Goal: Transaction & Acquisition: Purchase product/service

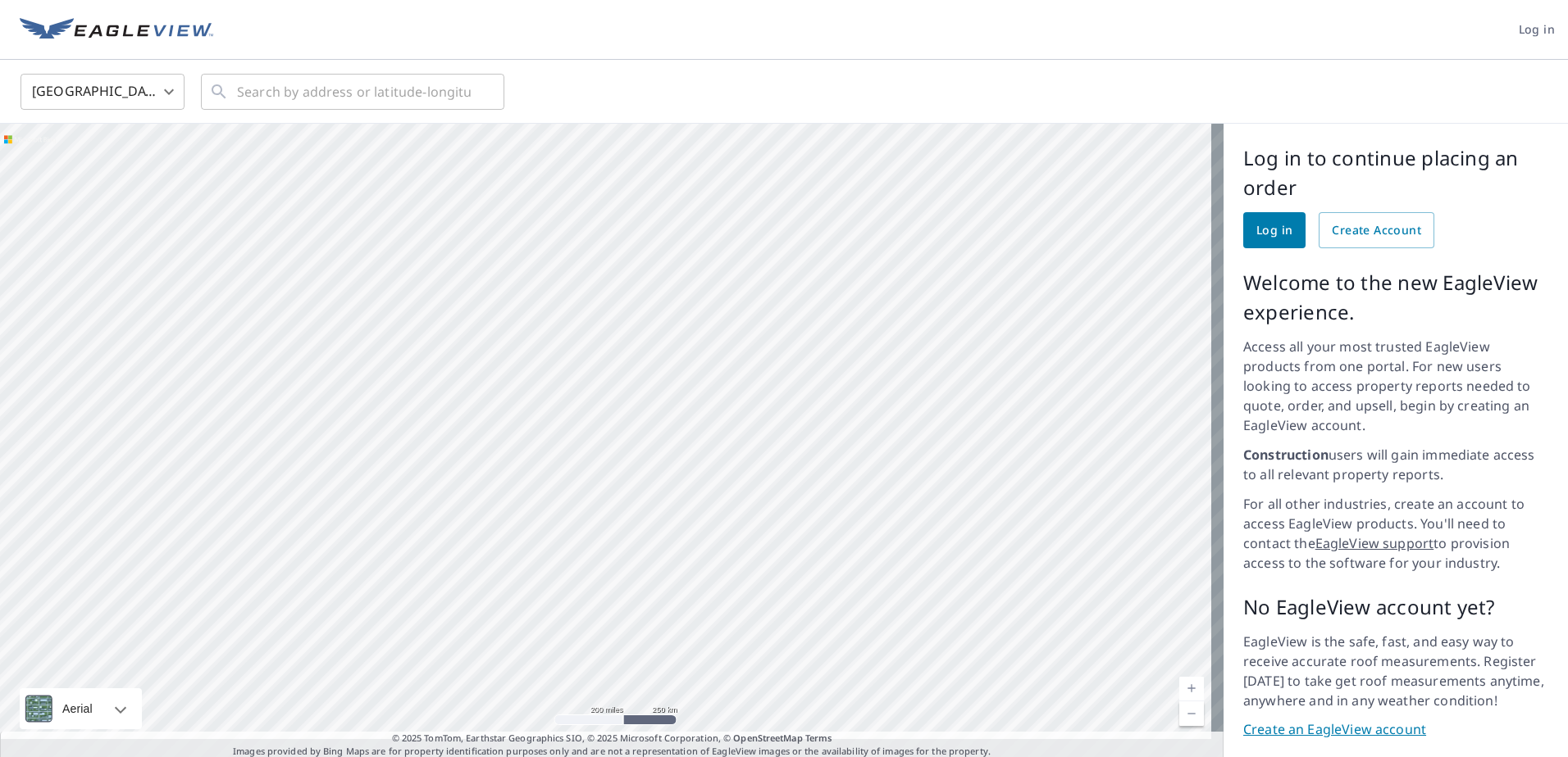
click at [154, 95] on body "Log in [GEOGRAPHIC_DATA] US ​ ​ Aerial Road A standard road map Aerial A detail…" at bounding box center [784, 378] width 1568 height 757
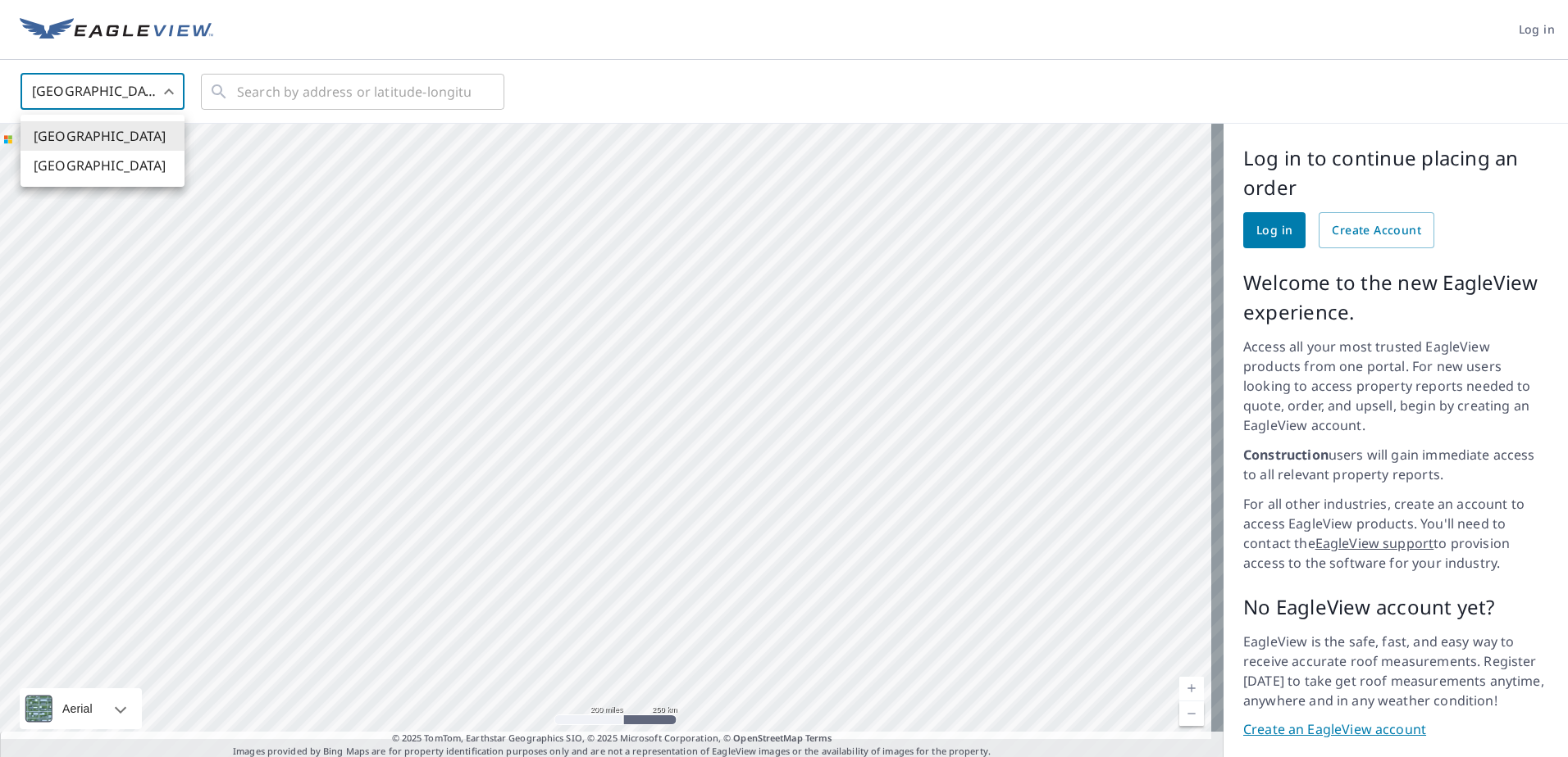
click at [79, 172] on li "Canada" at bounding box center [102, 165] width 164 height 29
type input "CA"
click at [305, 93] on input "text" at bounding box center [354, 92] width 234 height 46
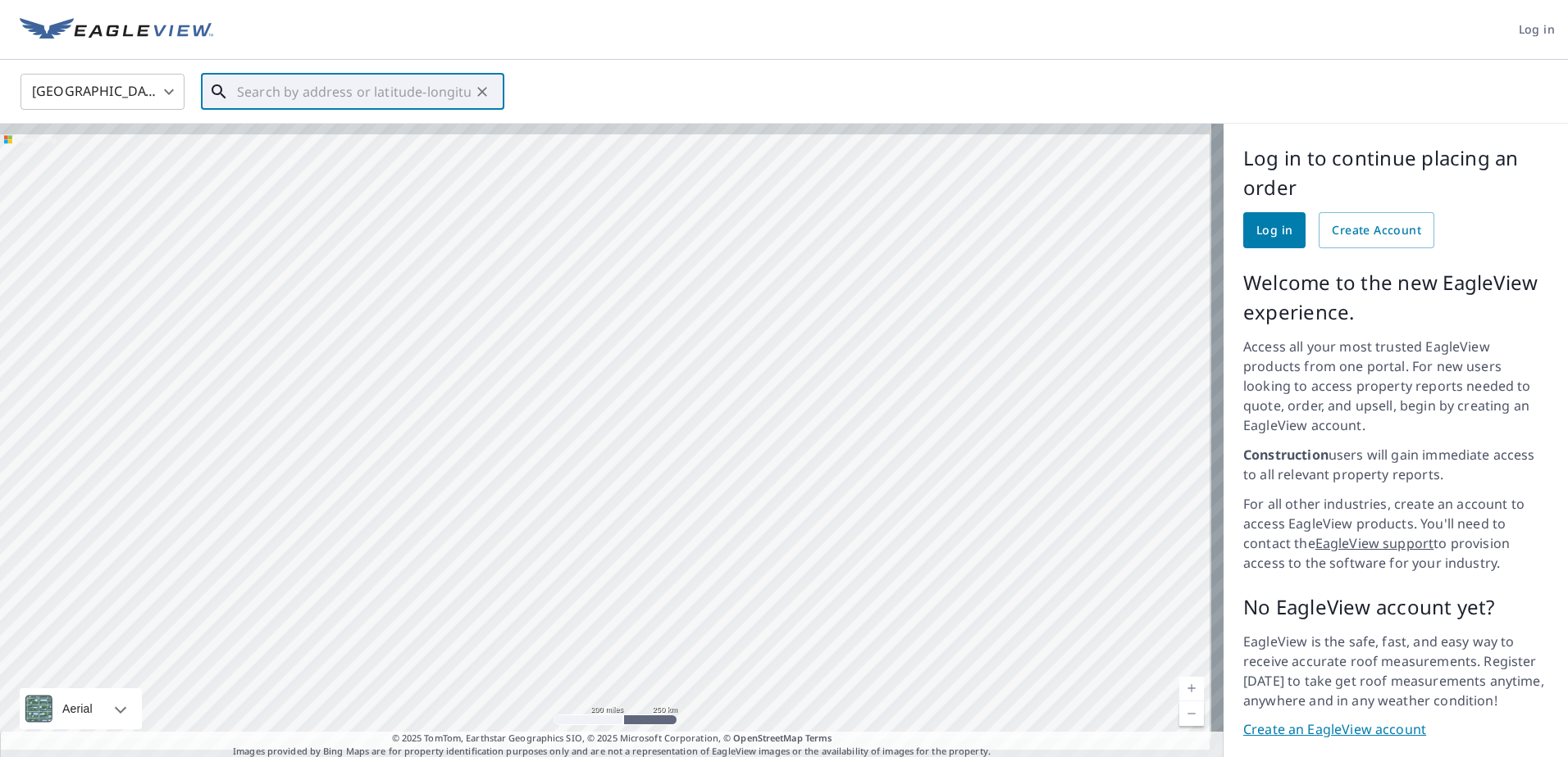
drag, startPoint x: 638, startPoint y: 295, endPoint x: 585, endPoint y: 453, distance: 166.7
click at [585, 453] on div at bounding box center [612, 442] width 1223 height 636
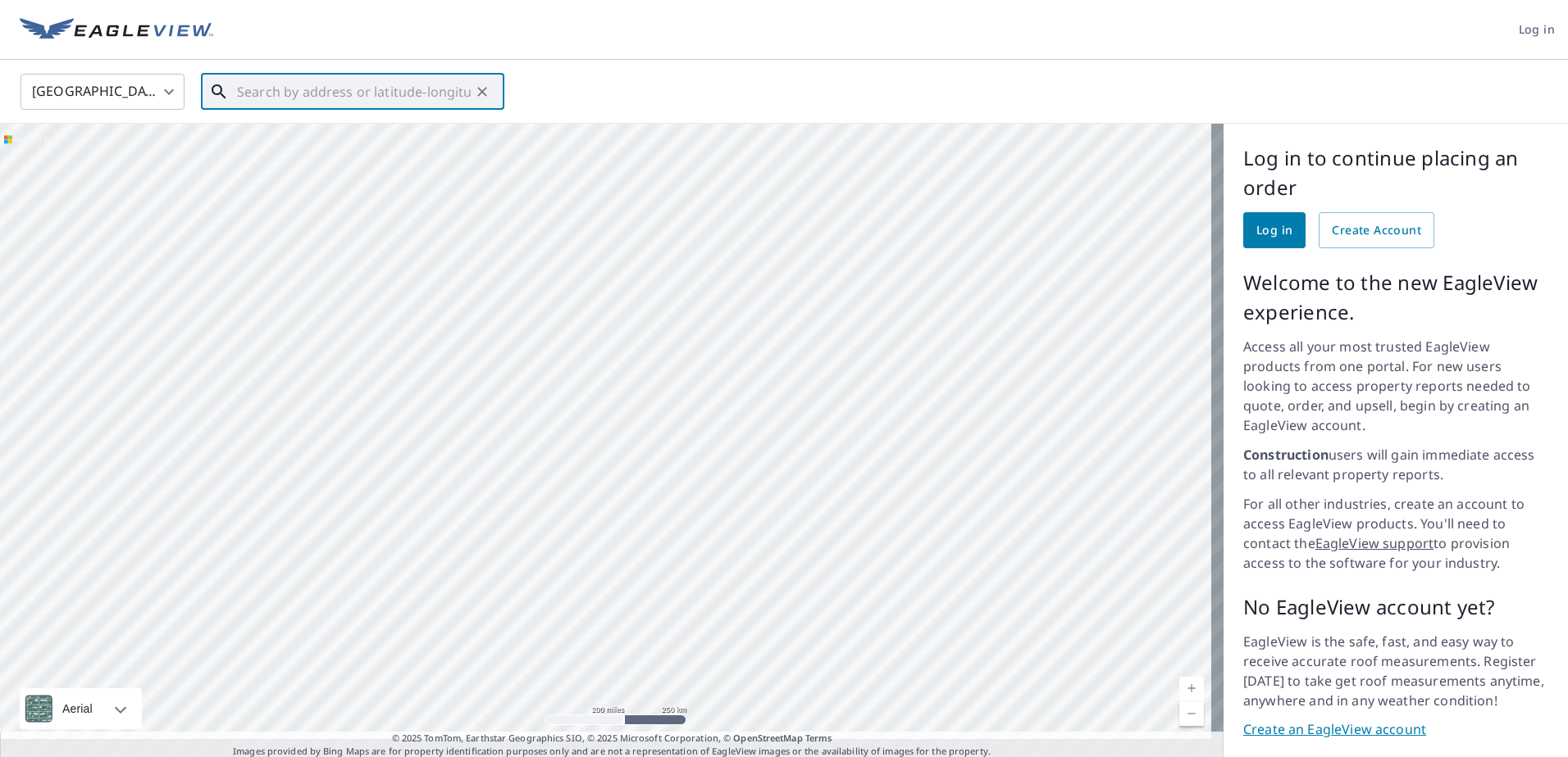
click at [378, 93] on input "text" at bounding box center [354, 92] width 234 height 46
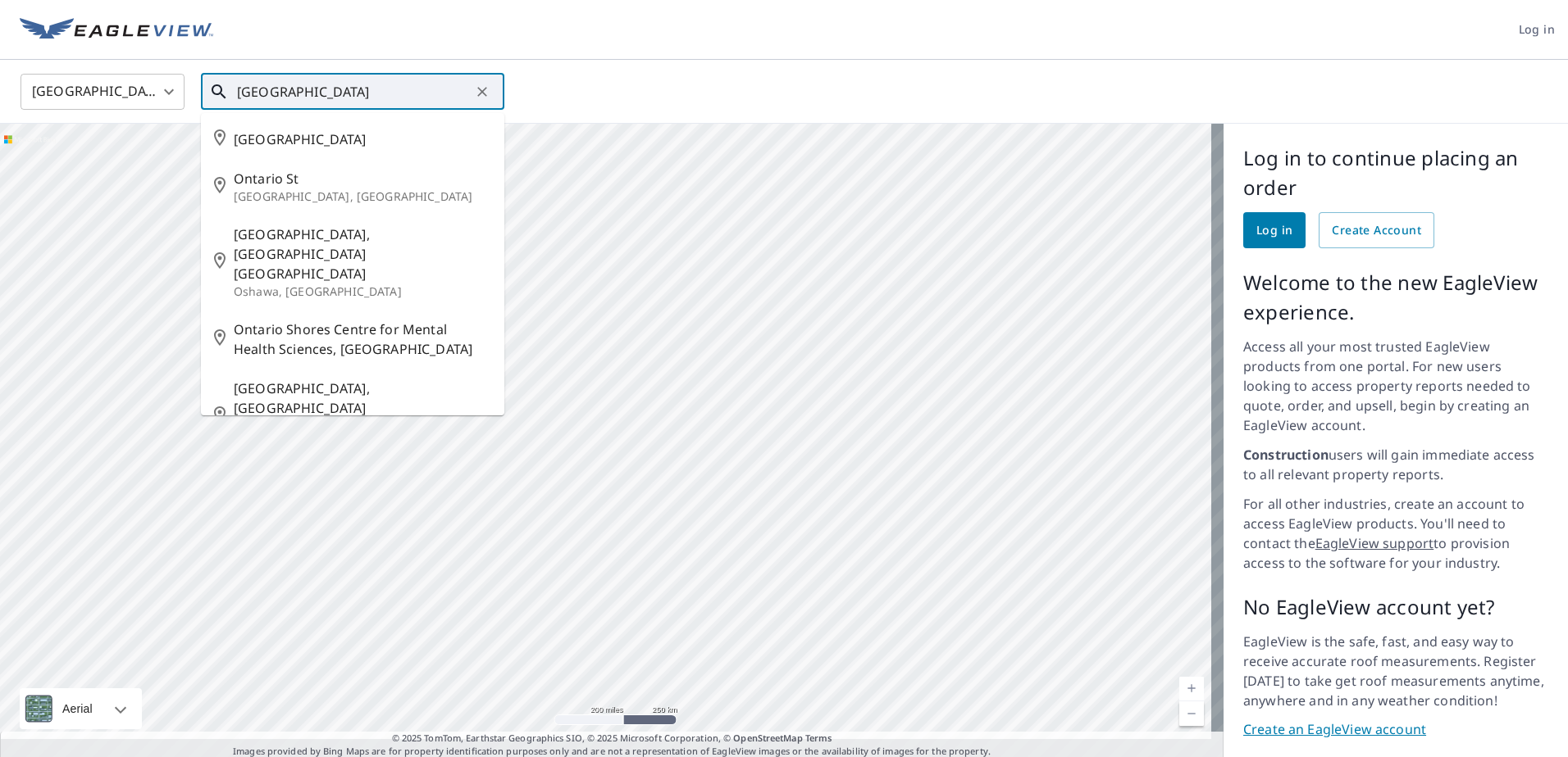
type input "ontario"
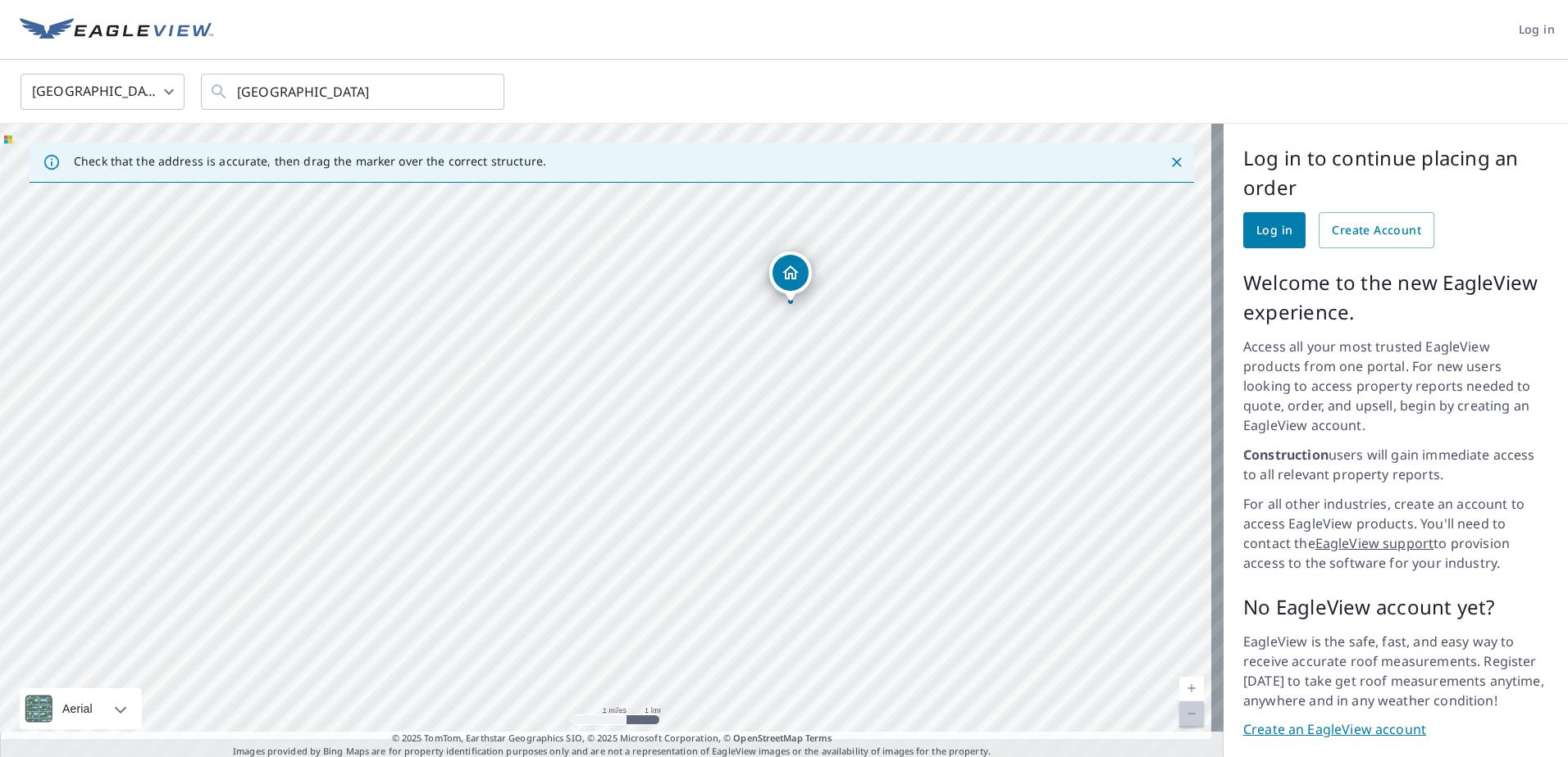
click at [1186, 701] on link "Current Level 12, Zoom Out Disabled" at bounding box center [1192, 714] width 25 height 25
click at [783, 270] on icon "Dropped pin, building 1, Residential property, Ontario , ON" at bounding box center [787, 269] width 20 height 20
click at [162, 98] on body "Log in Canada CA ​ ontario ​ Check that the address is accurate, then drag the …" at bounding box center [784, 378] width 1568 height 757
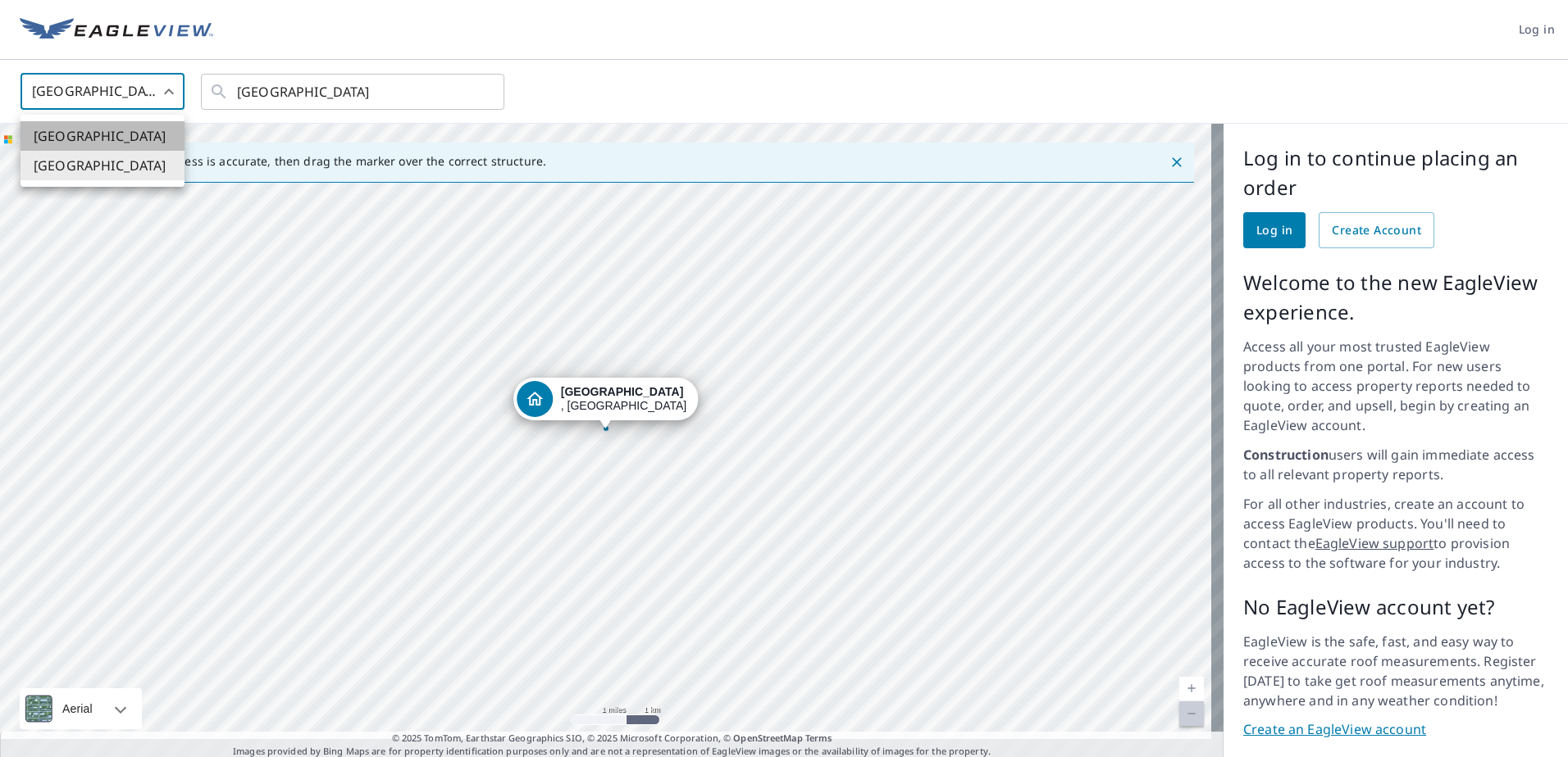
click at [105, 141] on li "[GEOGRAPHIC_DATA]" at bounding box center [102, 136] width 164 height 29
type input "US"
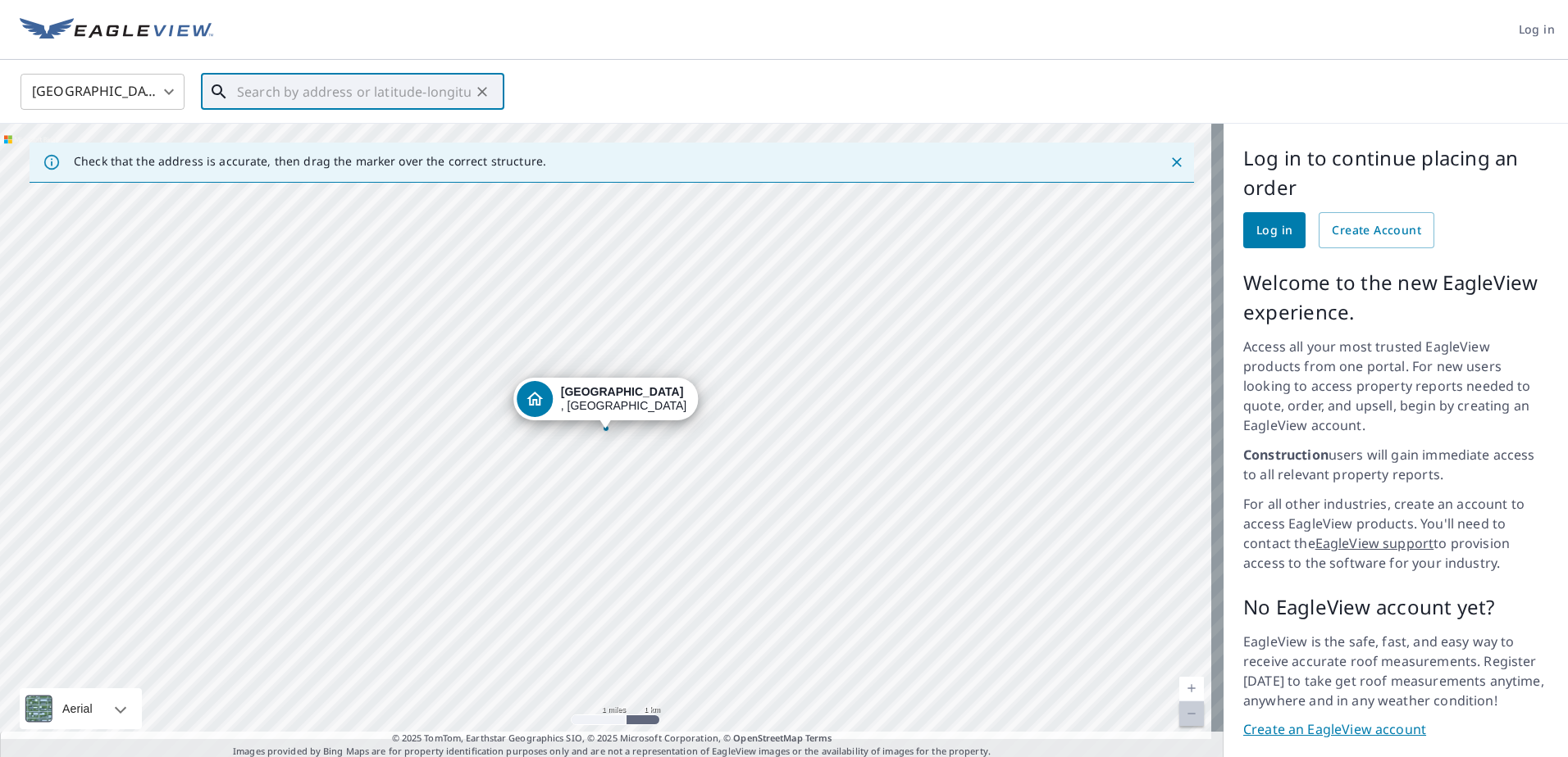
click at [367, 91] on input "text" at bounding box center [354, 92] width 234 height 46
click at [478, 93] on icon "Clear" at bounding box center [483, 92] width 17 height 17
click at [404, 90] on input "text" at bounding box center [354, 92] width 234 height 46
click at [1169, 164] on icon "Close" at bounding box center [1177, 162] width 17 height 17
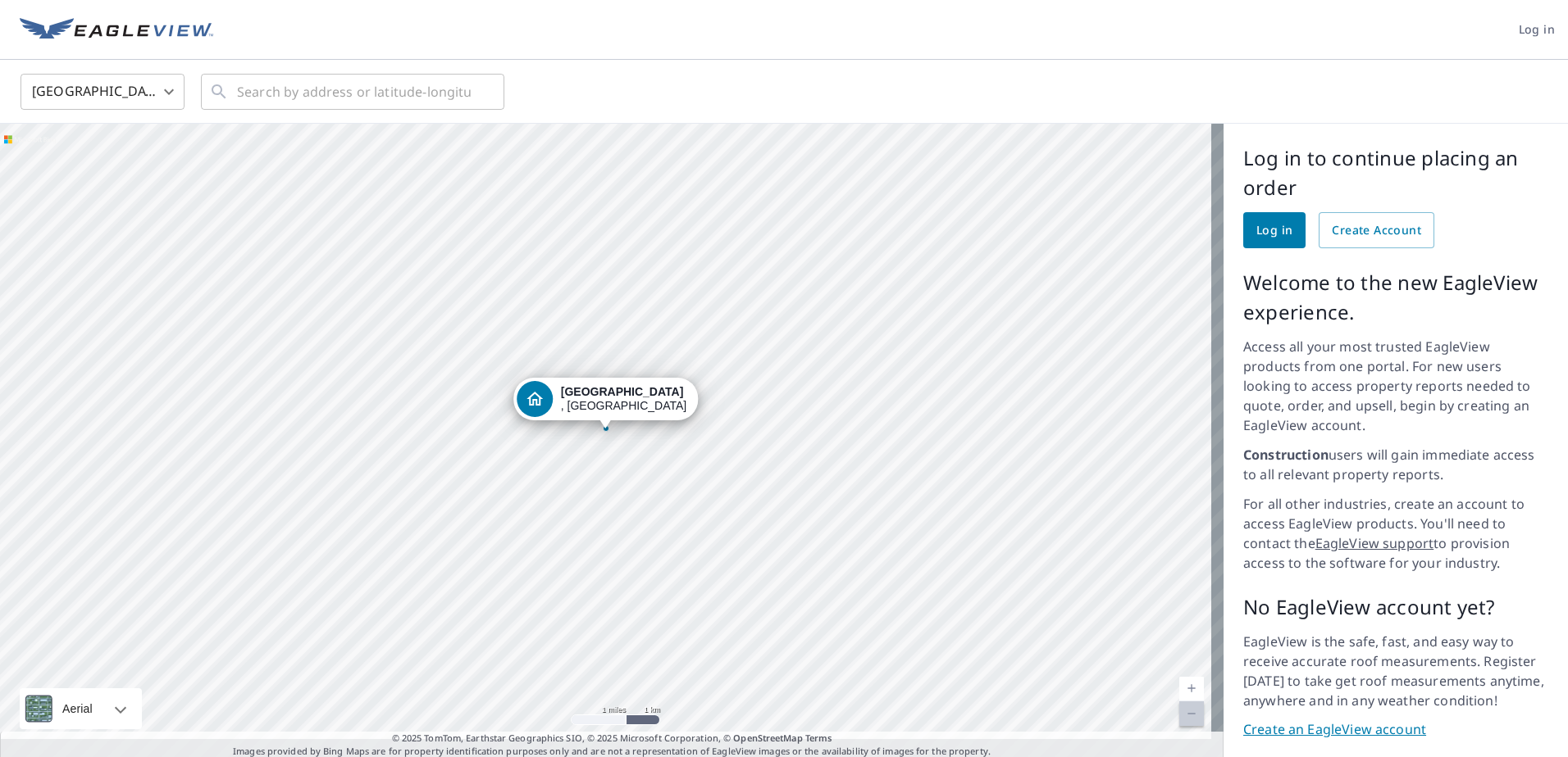
click at [712, 284] on div "Ontario , ON" at bounding box center [612, 442] width 1223 height 636
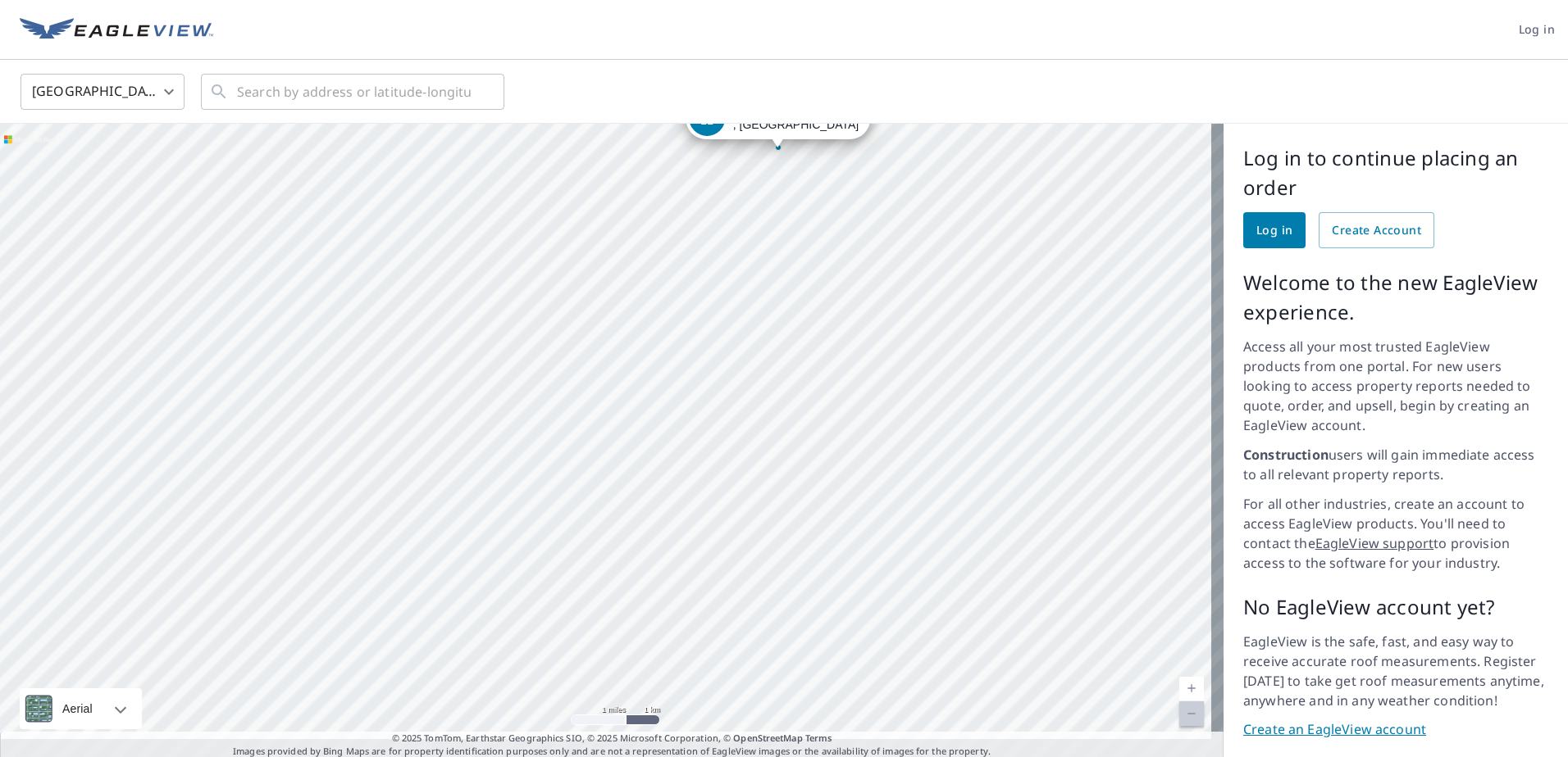
drag, startPoint x: 671, startPoint y: 592, endPoint x: 938, endPoint y: 161, distance: 507.0
click at [933, 173] on div "Ontario , ON" at bounding box center [612, 442] width 1223 height 636
drag, startPoint x: 541, startPoint y: 409, endPoint x: 557, endPoint y: 295, distance: 115.1
click at [553, 324] on div "Ontario , ON" at bounding box center [612, 442] width 1223 height 636
drag, startPoint x: 652, startPoint y: 440, endPoint x: 633, endPoint y: 292, distance: 149.2
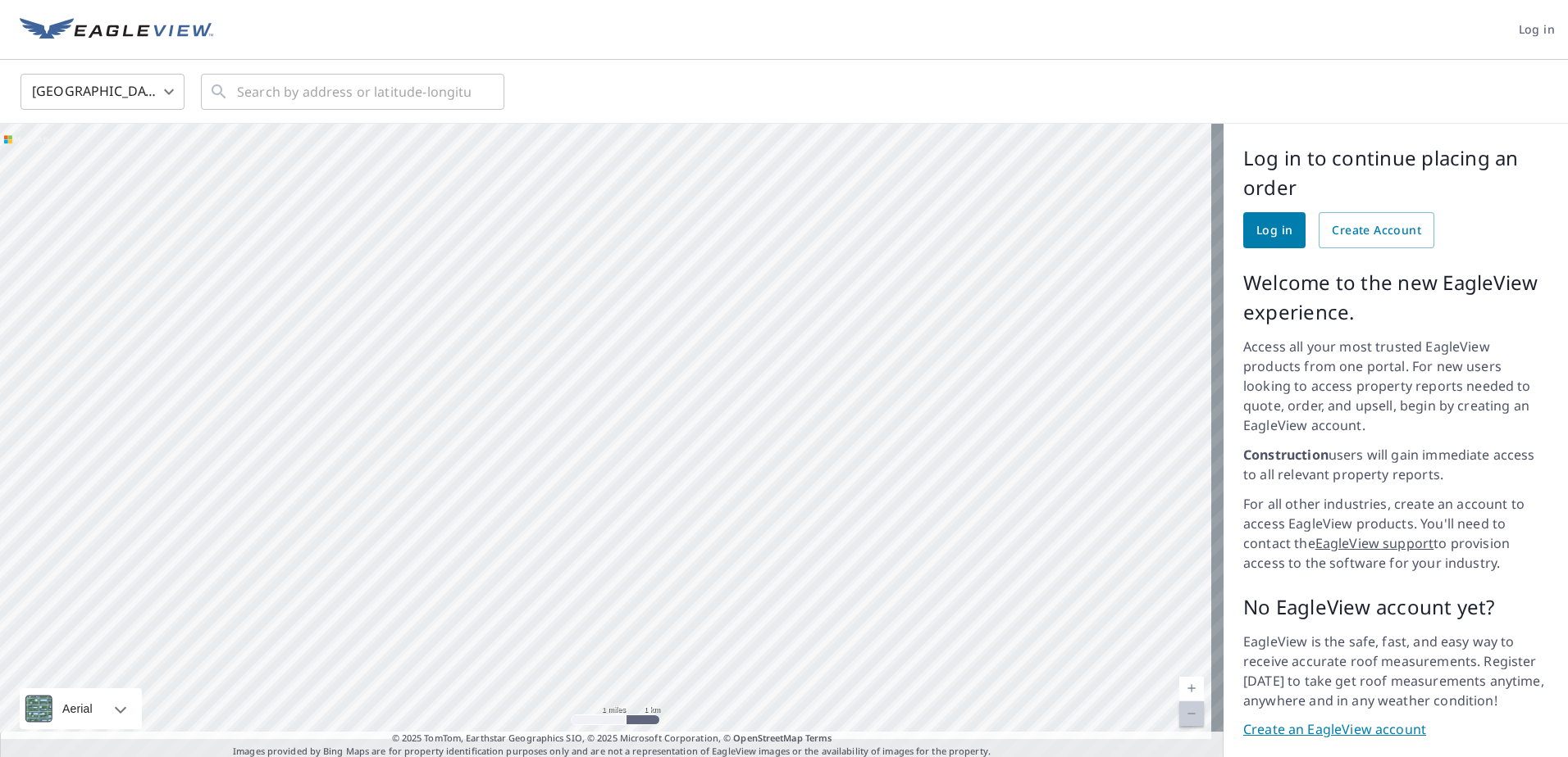
click at [637, 312] on div "Ontario , ON" at bounding box center [612, 442] width 1223 height 636
click at [655, 539] on div "Ontario , ON" at bounding box center [612, 442] width 1223 height 636
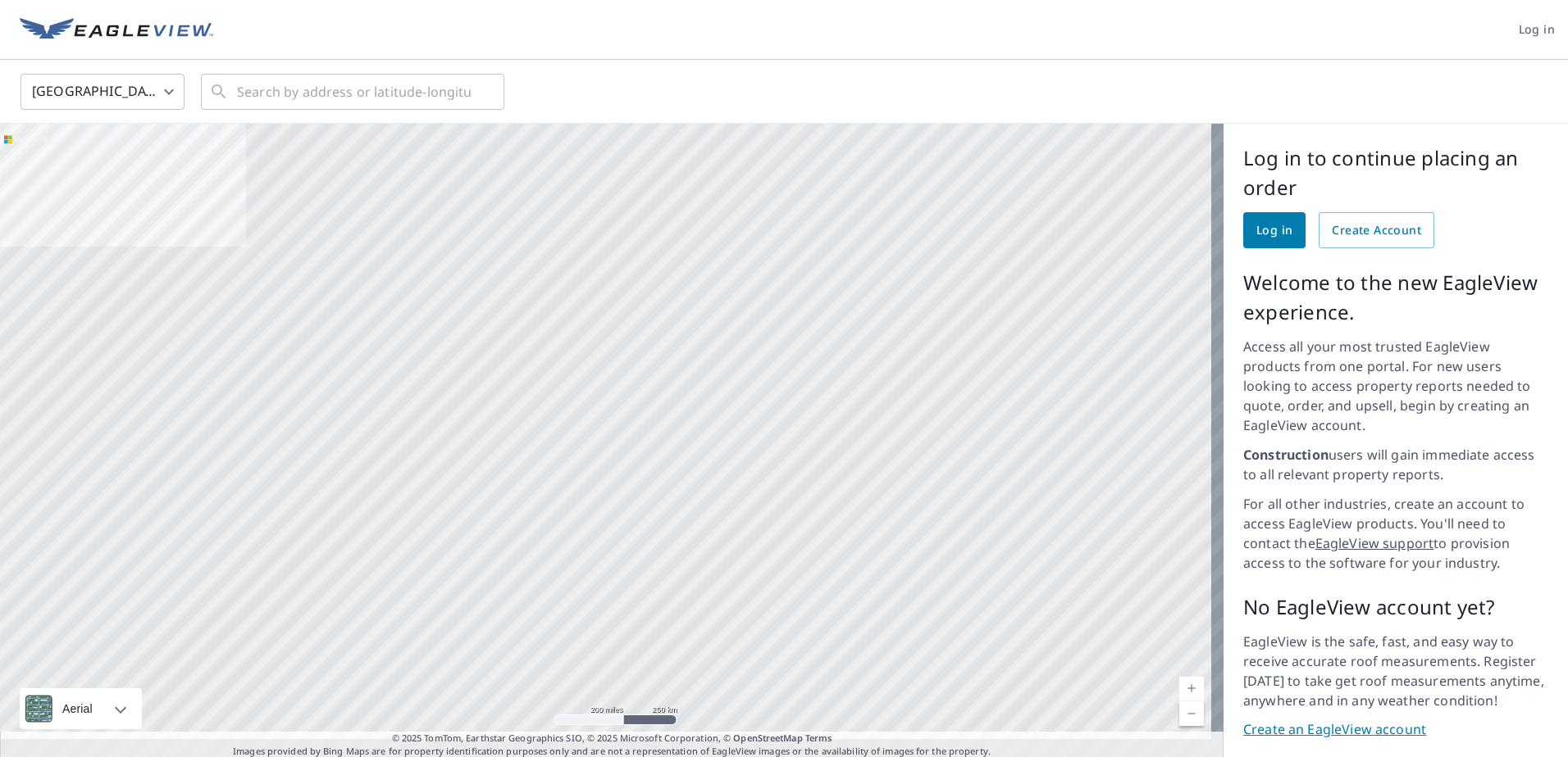
click at [842, 363] on div at bounding box center [612, 442] width 1223 height 636
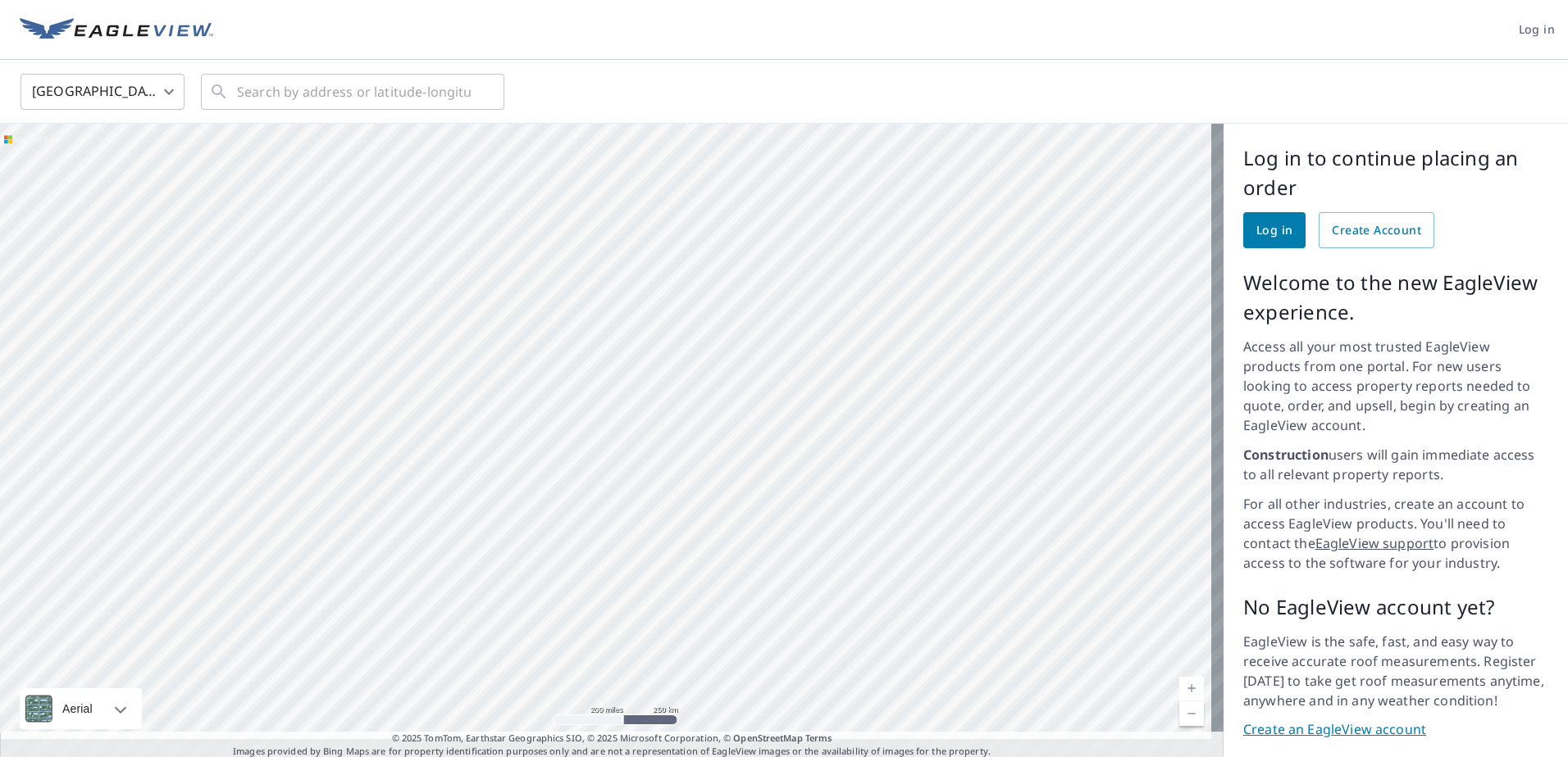
drag, startPoint x: 721, startPoint y: 359, endPoint x: 720, endPoint y: 404, distance: 45.0
click at [720, 404] on div at bounding box center [612, 442] width 1223 height 636
click at [524, 401] on div at bounding box center [612, 442] width 1223 height 636
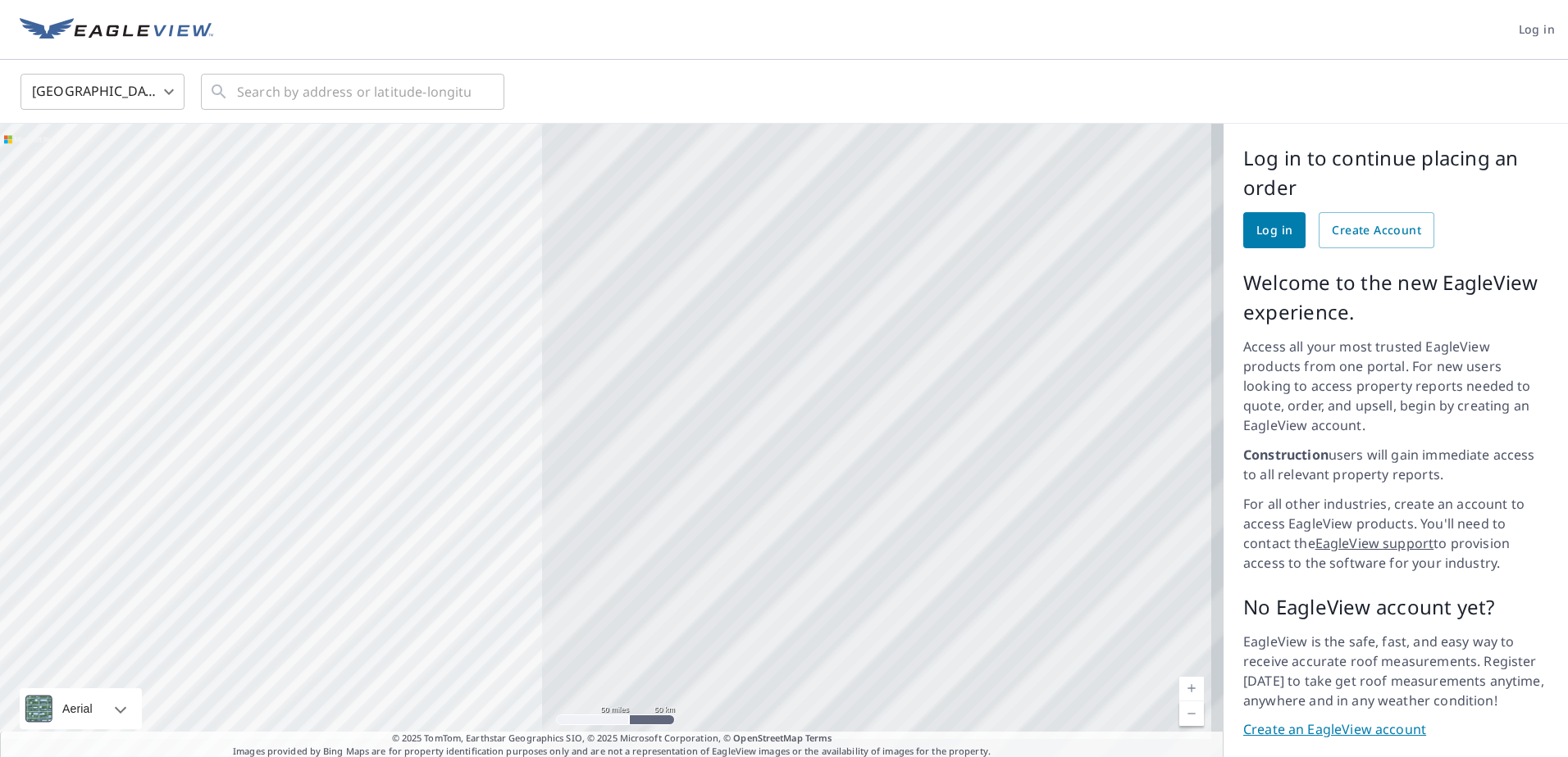
drag, startPoint x: 1194, startPoint y: 278, endPoint x: 330, endPoint y: 458, distance: 882.6
click at [246, 471] on div at bounding box center [612, 442] width 1223 height 636
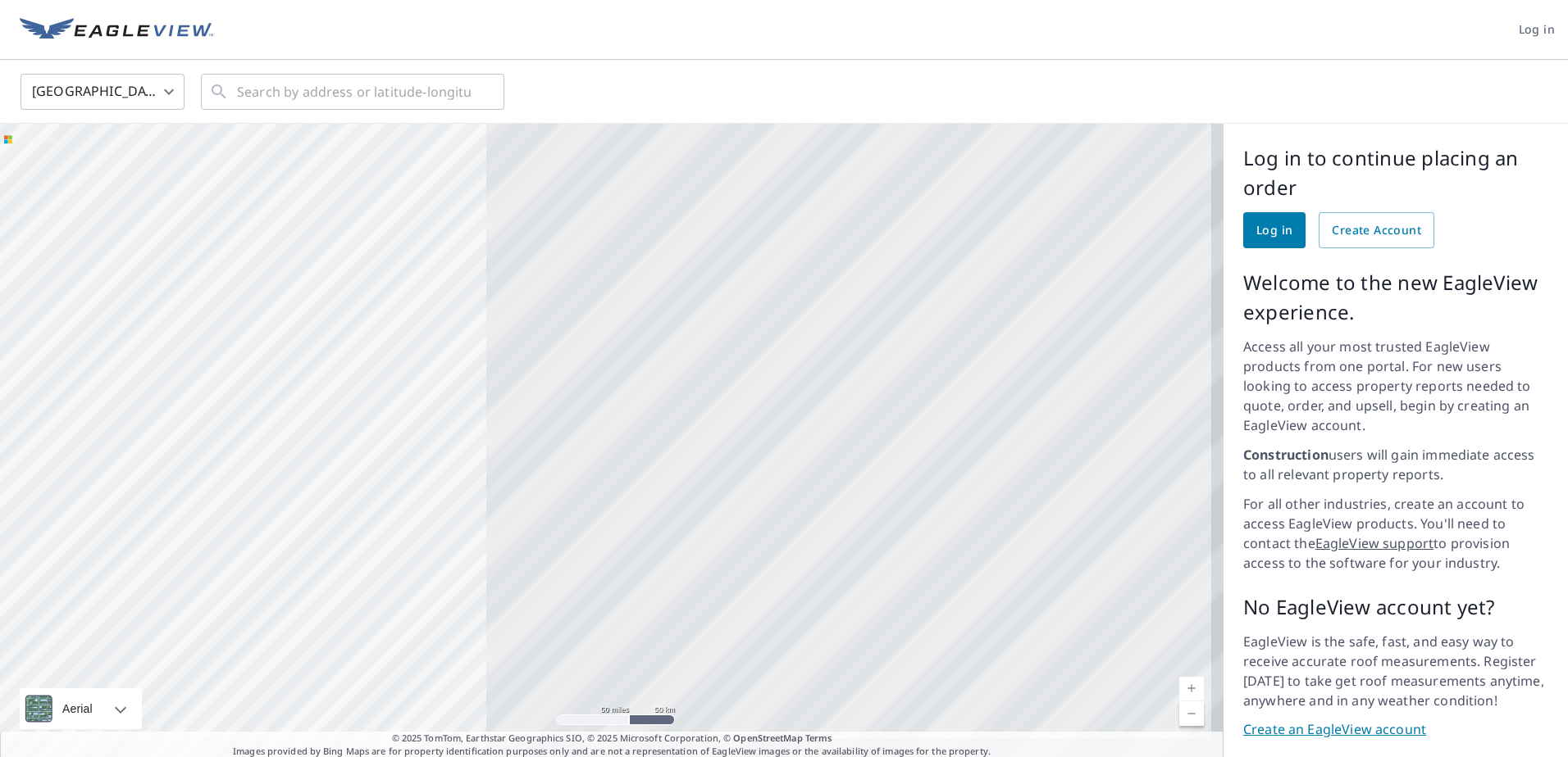
drag, startPoint x: 970, startPoint y: 363, endPoint x: 452, endPoint y: 532, distance: 544.9
click at [449, 532] on div at bounding box center [612, 442] width 1223 height 636
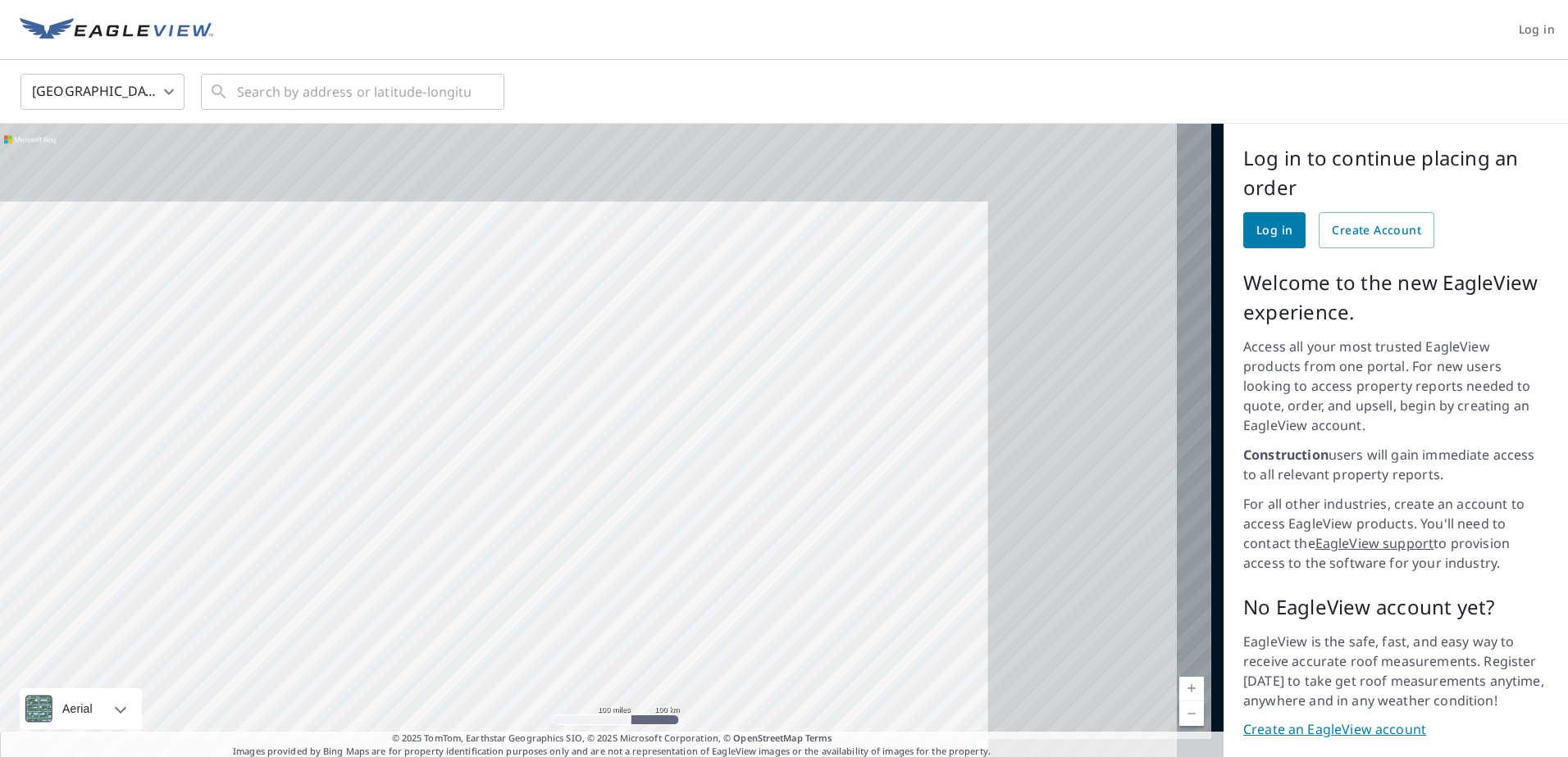
drag, startPoint x: 985, startPoint y: 285, endPoint x: 606, endPoint y: 499, distance: 435.2
click at [603, 506] on div at bounding box center [612, 442] width 1223 height 636
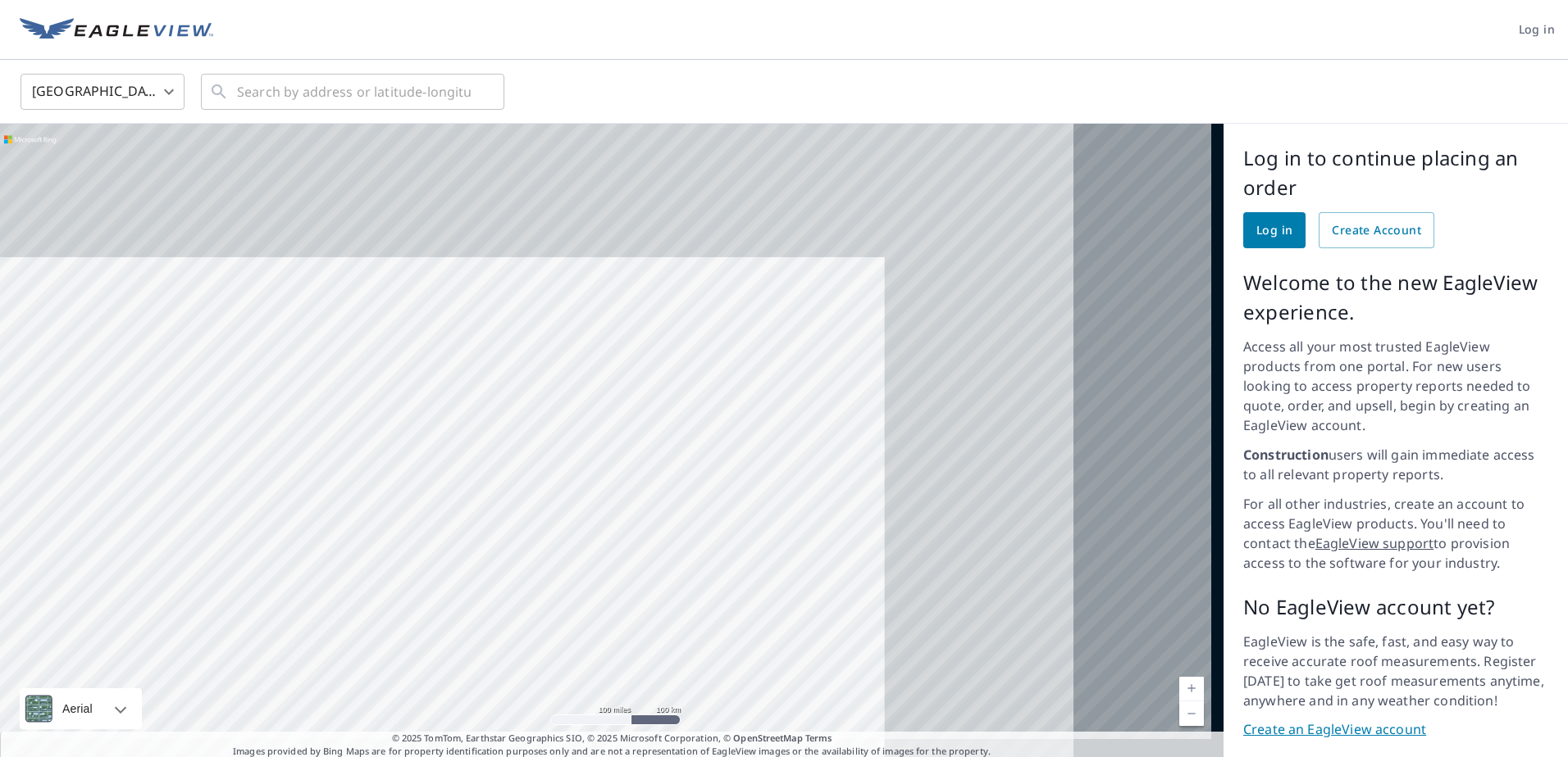
drag, startPoint x: 708, startPoint y: 338, endPoint x: 756, endPoint y: 461, distance: 132.0
click at [756, 461] on div at bounding box center [612, 442] width 1223 height 636
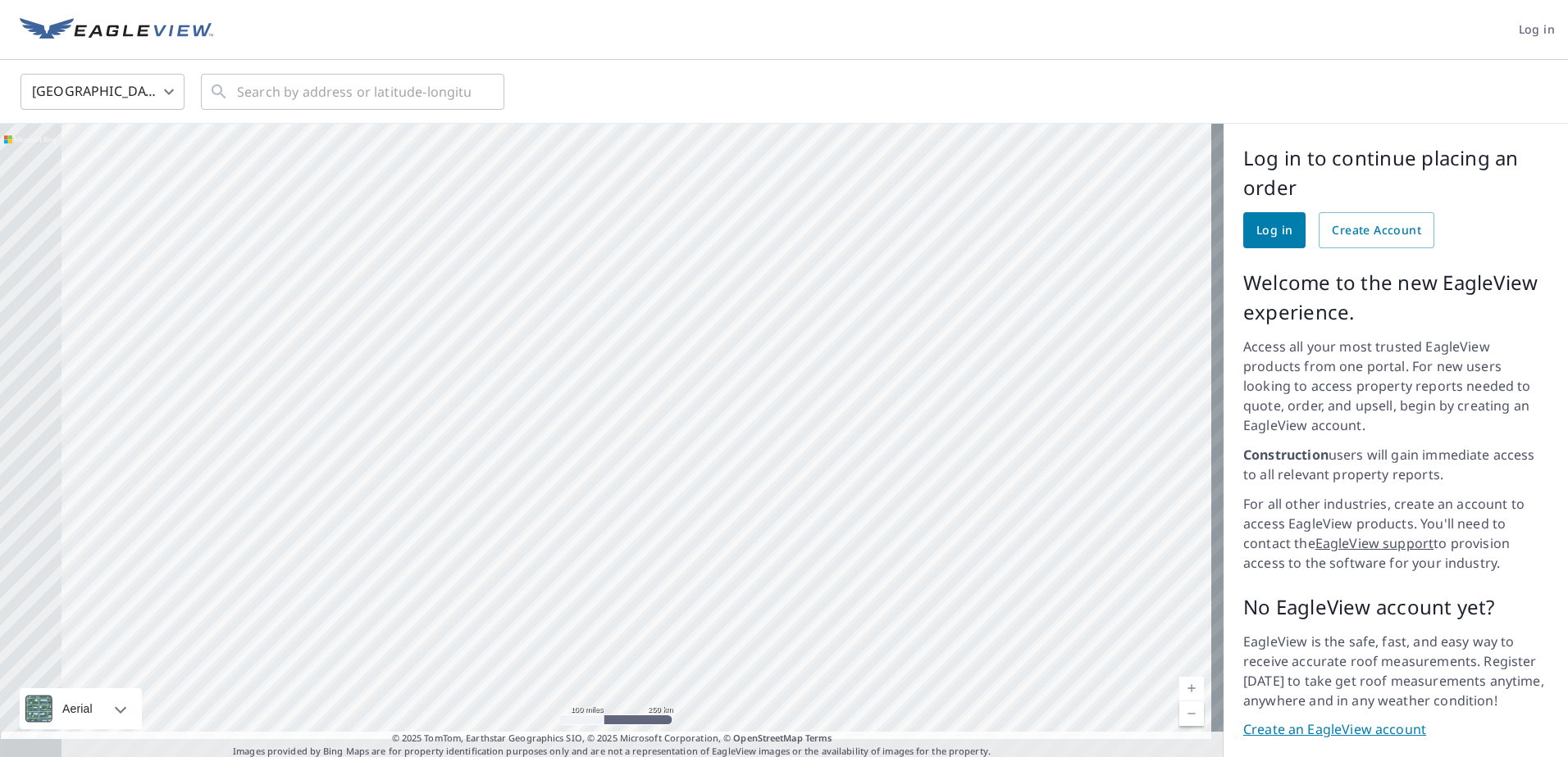
drag, startPoint x: 706, startPoint y: 390, endPoint x: 997, endPoint y: 473, distance: 302.6
click at [997, 473] on div at bounding box center [612, 442] width 1223 height 636
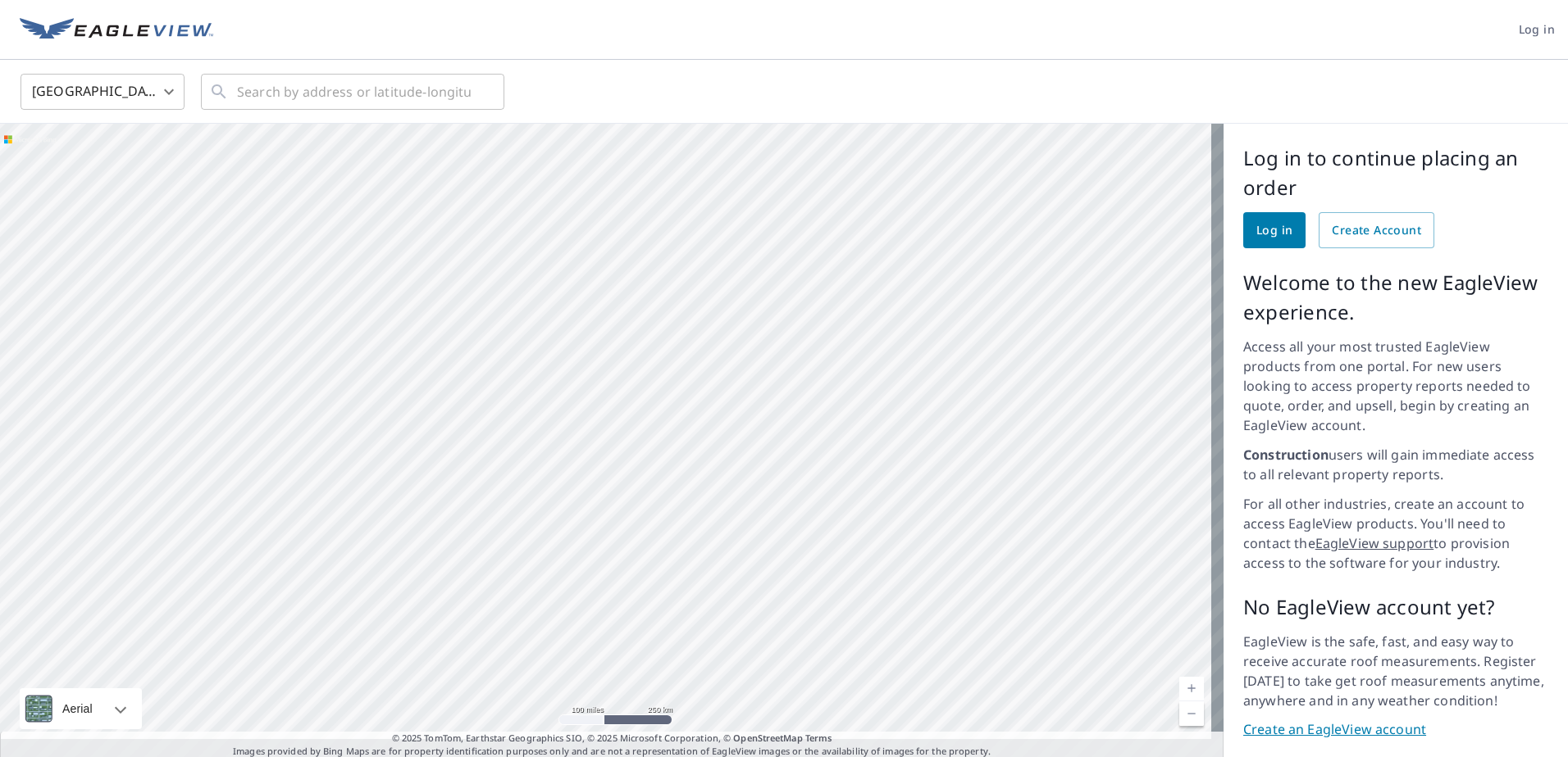
drag, startPoint x: 612, startPoint y: 279, endPoint x: 555, endPoint y: 237, distance: 70.8
click at [548, 230] on div at bounding box center [612, 442] width 1223 height 636
click at [795, 402] on div at bounding box center [612, 442] width 1223 height 636
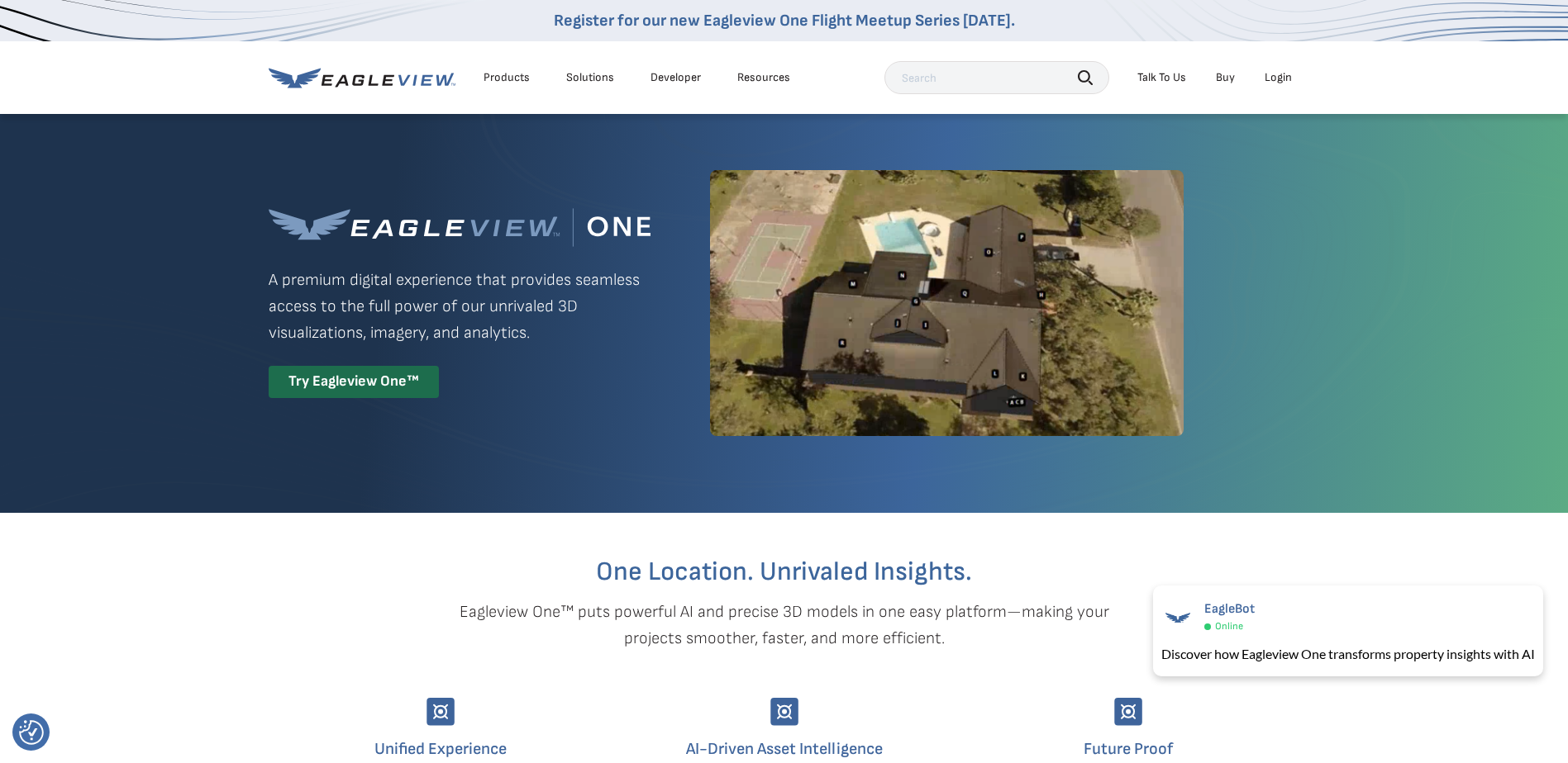
click at [507, 70] on div "Products" at bounding box center [506, 78] width 46 height 15
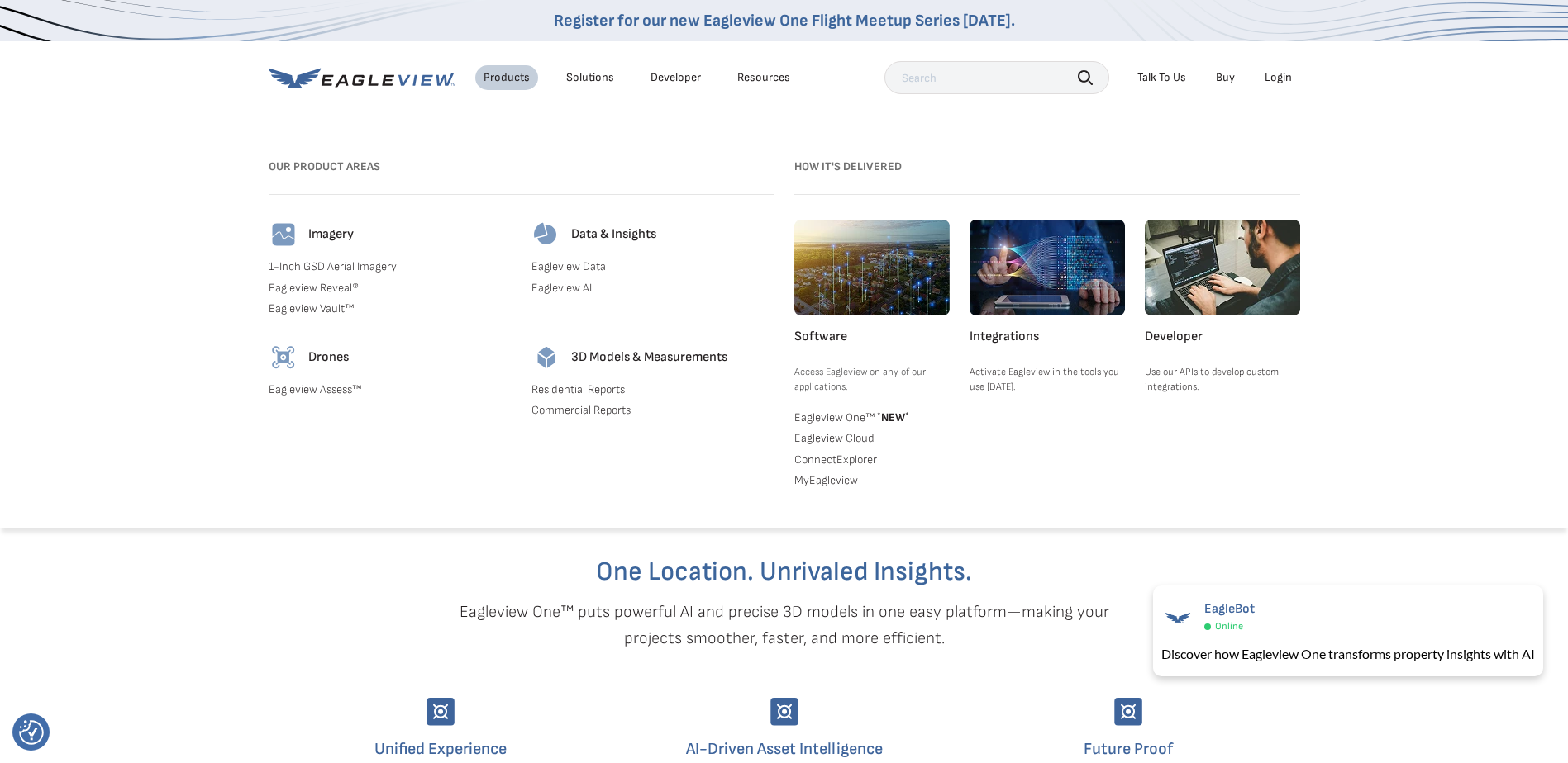
click at [834, 172] on h3 "How it's Delivered" at bounding box center [1047, 167] width 506 height 27
click at [852, 438] on link "Eagleview Cloud" at bounding box center [872, 439] width 155 height 15
